Goal: Navigation & Orientation: Go to known website

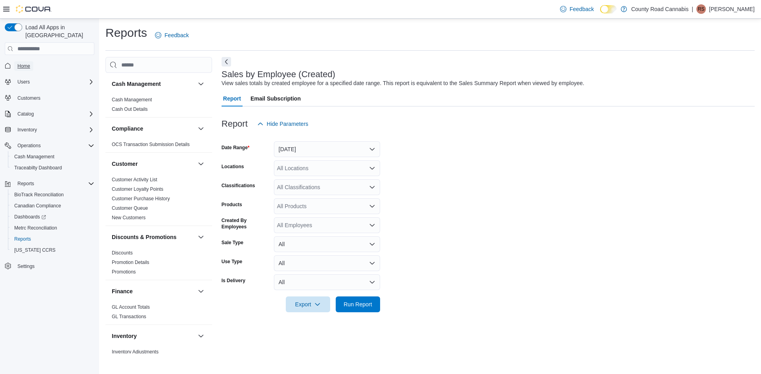
click at [27, 63] on span "Home" at bounding box center [23, 66] width 13 height 6
